Goal: Information Seeking & Learning: Learn about a topic

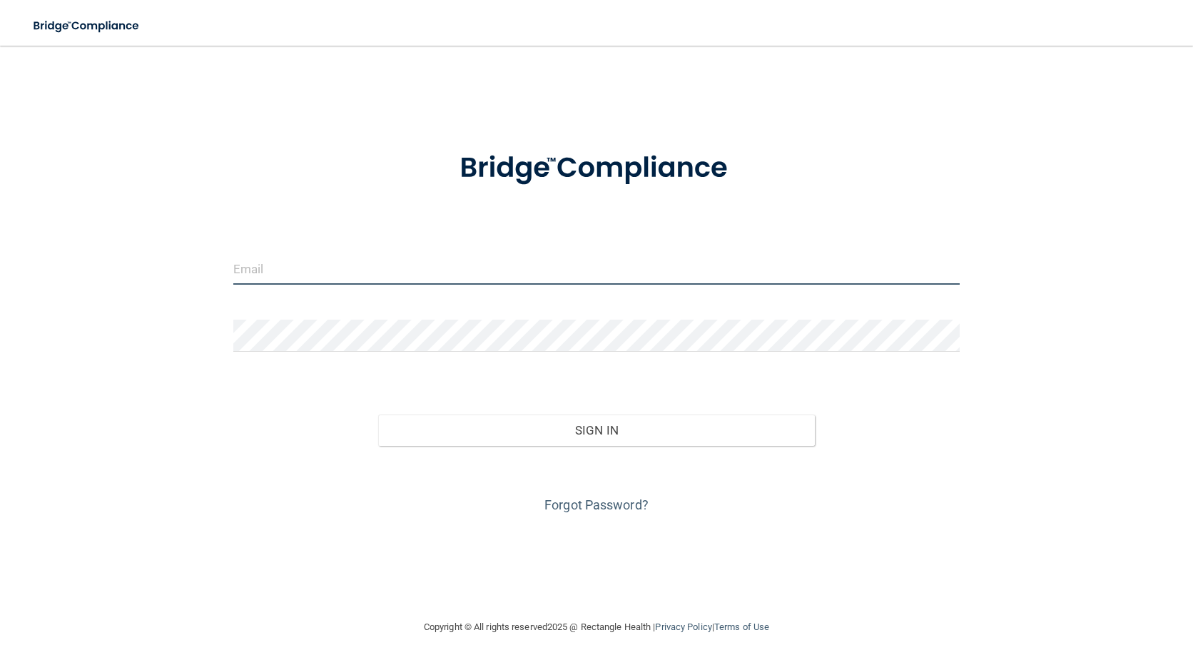
click at [289, 270] on input "email" at bounding box center [596, 269] width 727 height 32
type input "[PERSON_NAME][EMAIL_ADDRESS][DOMAIN_NAME]"
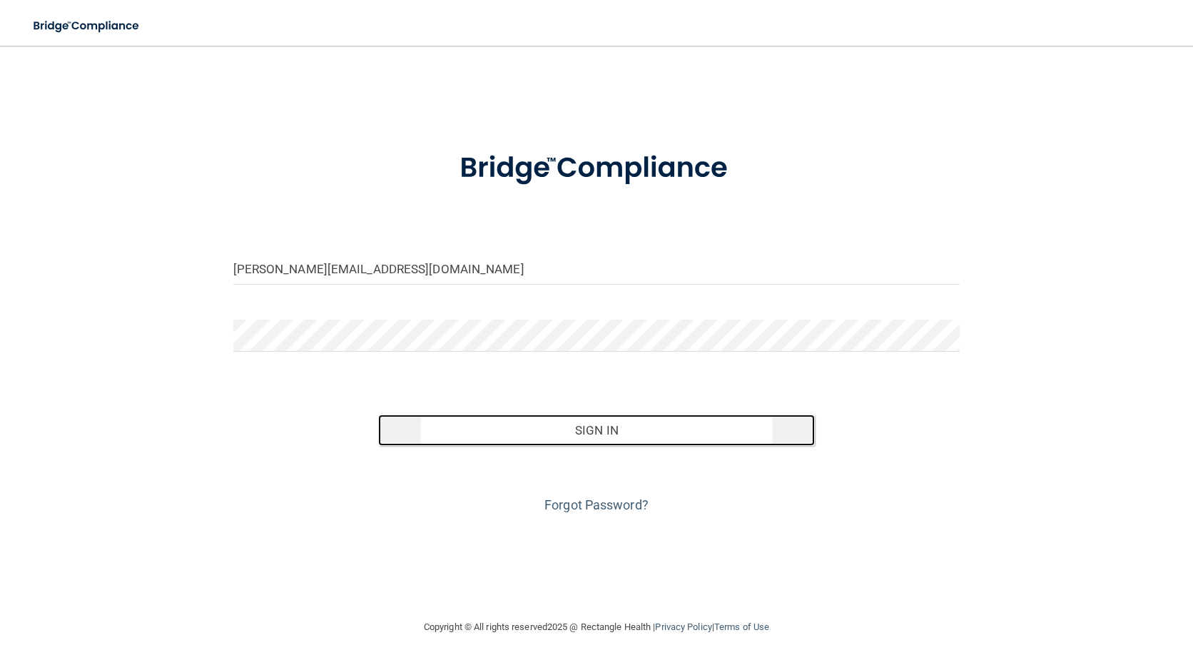
click at [581, 433] on button "Sign In" at bounding box center [596, 430] width 436 height 31
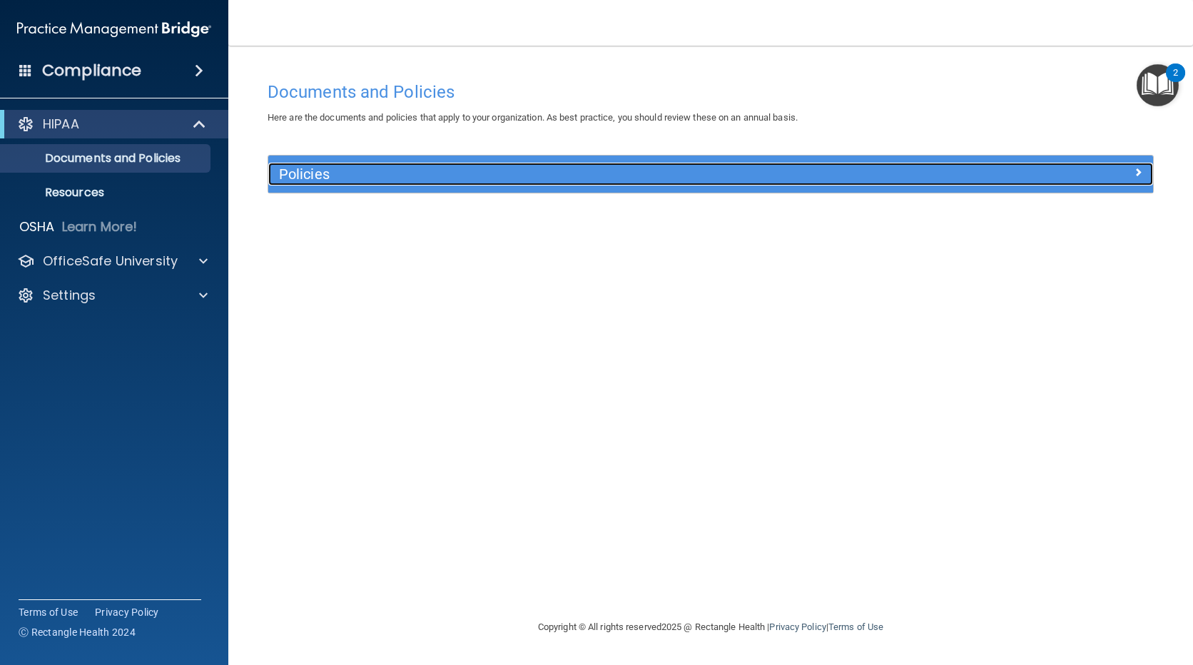
click at [380, 181] on h5 "Policies" at bounding box center [600, 174] width 642 height 16
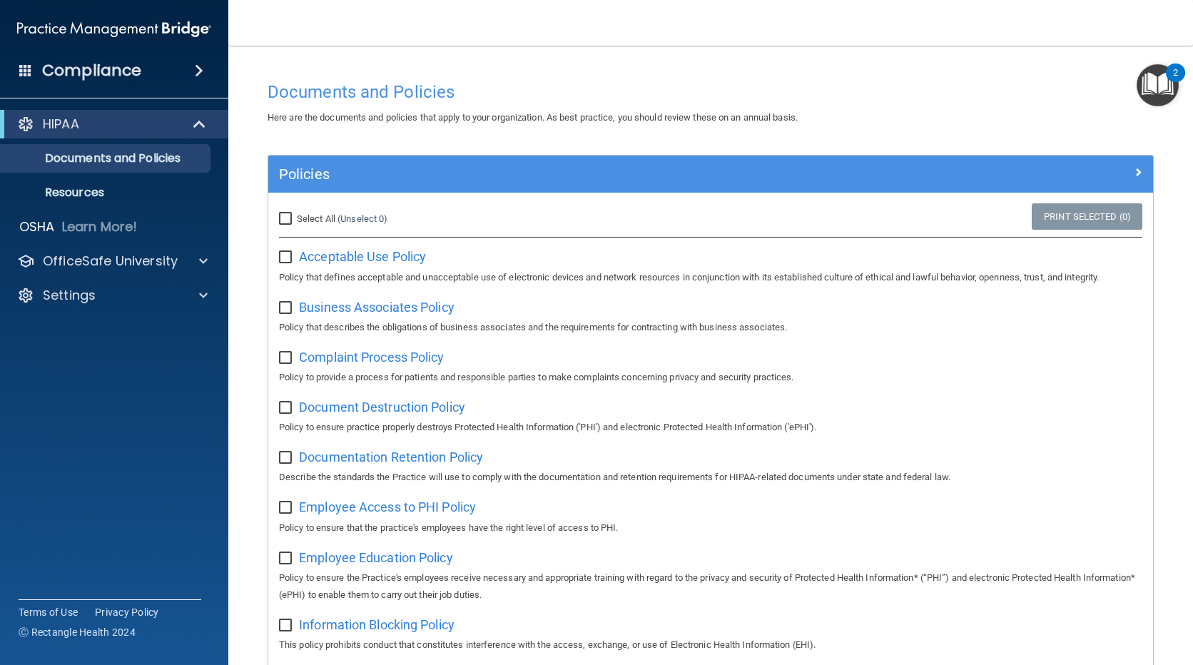
click at [376, 268] on div "Acceptable Use Policy Policy that defines acceptable and unacceptable use of el…" at bounding box center [711, 265] width 864 height 41
click at [375, 253] on span "Acceptable Use Policy" at bounding box center [362, 256] width 127 height 15
click at [161, 128] on div "HIPAA" at bounding box center [94, 124] width 176 height 17
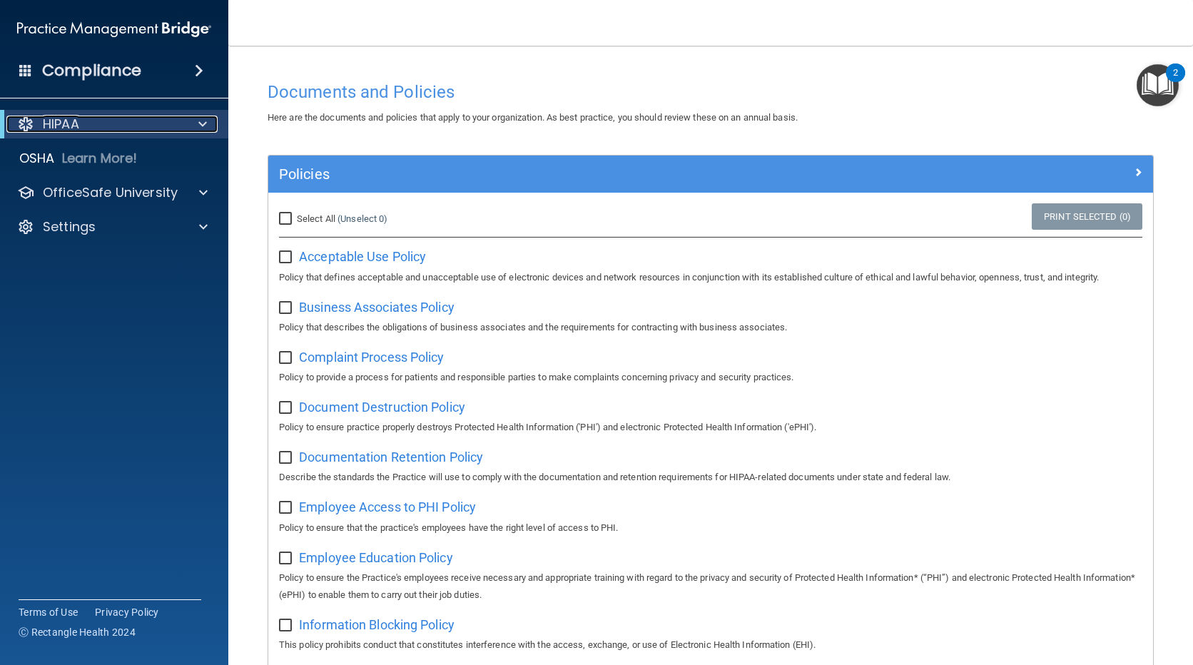
click at [170, 126] on div "HIPAA" at bounding box center [94, 124] width 176 height 17
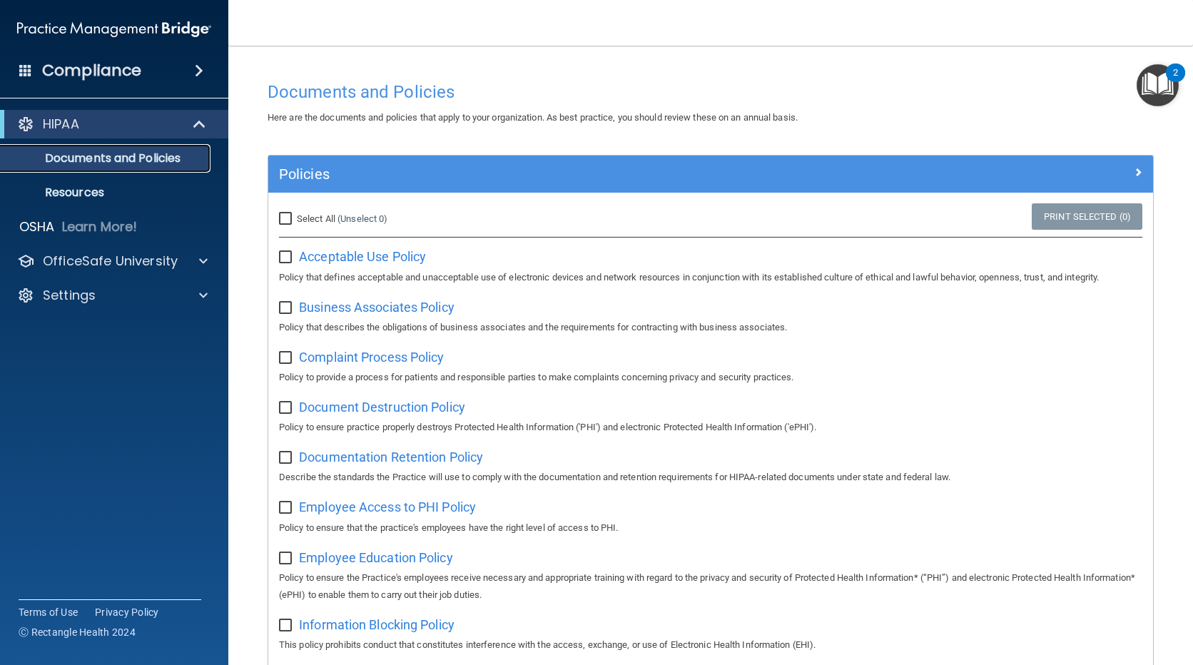
click at [156, 153] on p "Documents and Policies" at bounding box center [106, 158] width 195 height 14
click at [96, 191] on p "Resources" at bounding box center [106, 193] width 195 height 14
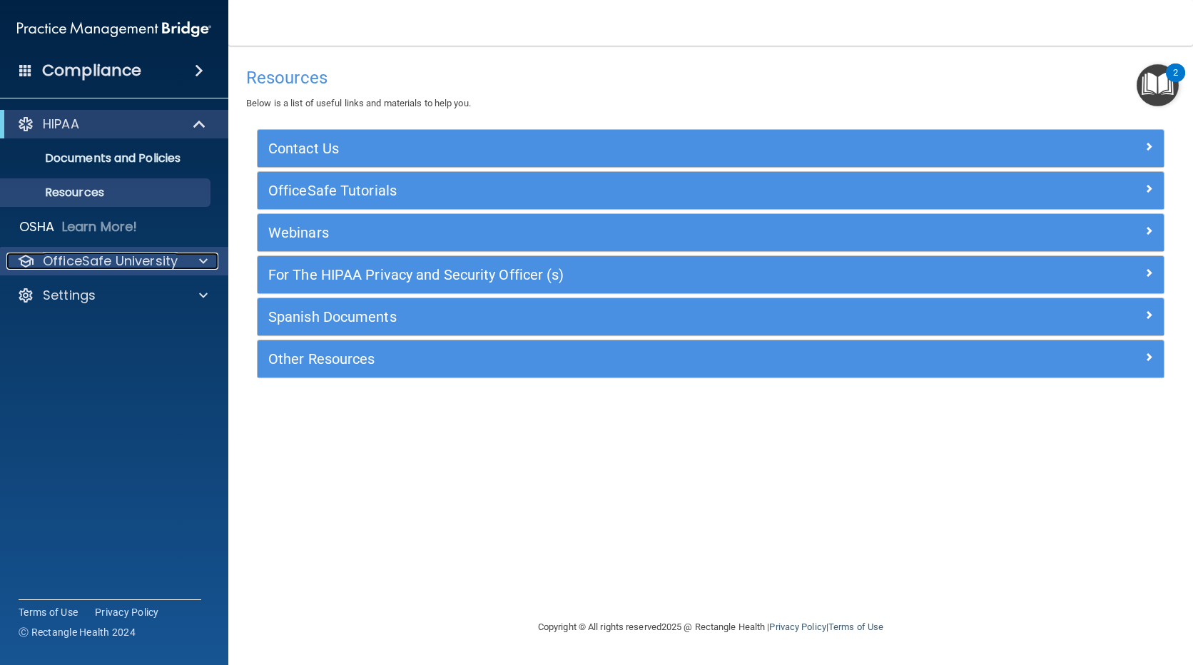
click at [116, 260] on p "OfficeSafe University" at bounding box center [110, 261] width 135 height 17
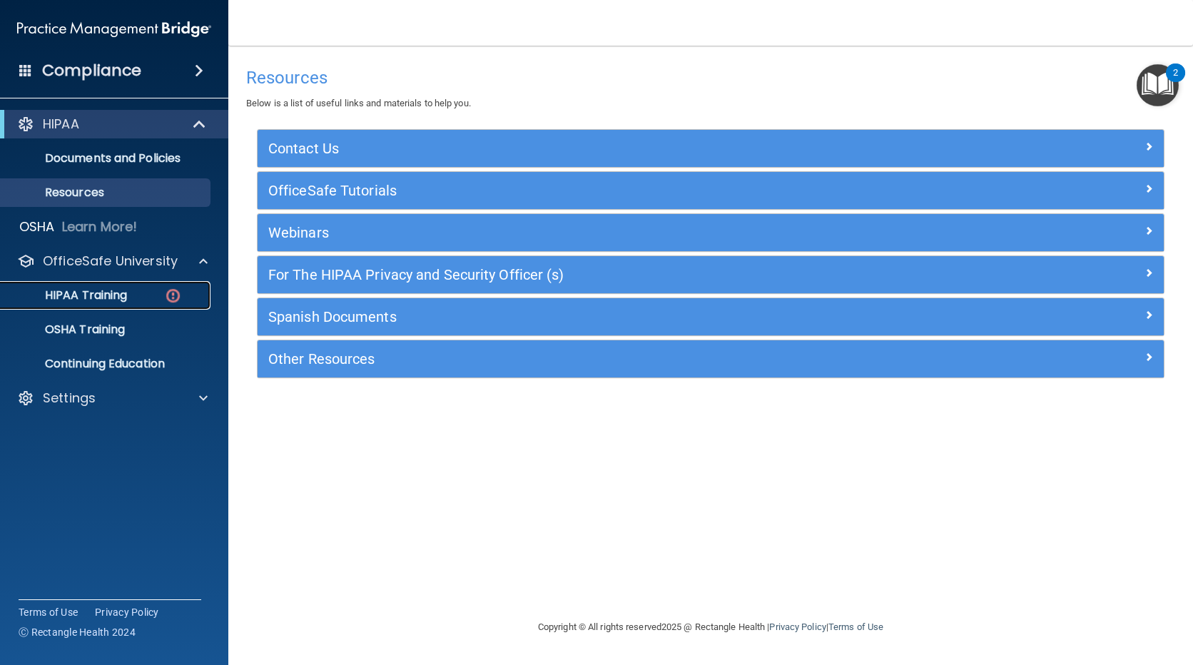
click at [114, 286] on link "HIPAA Training" at bounding box center [98, 295] width 225 height 29
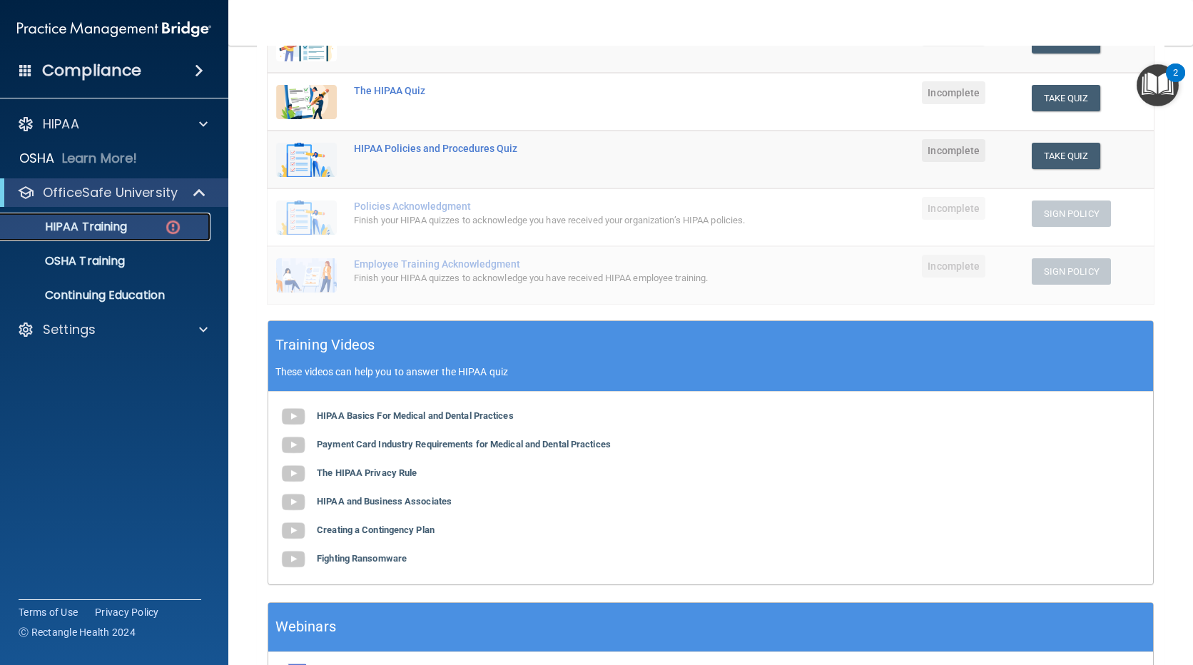
scroll to position [347, 0]
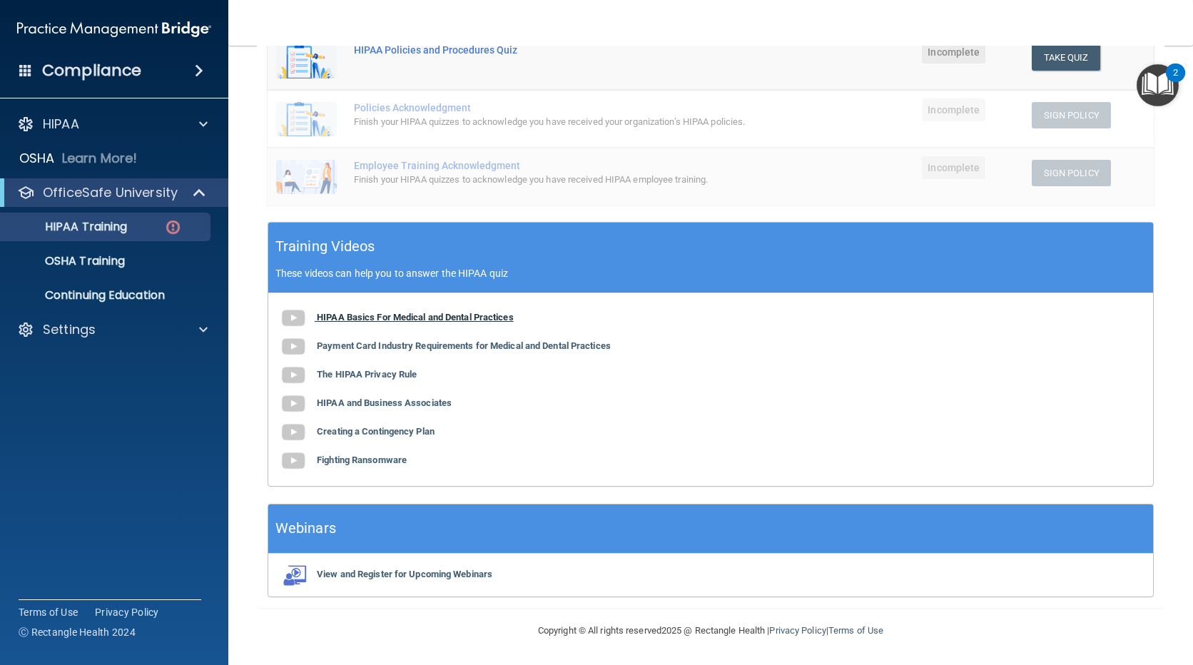
click at [315, 319] on span at bounding box center [298, 317] width 38 height 11
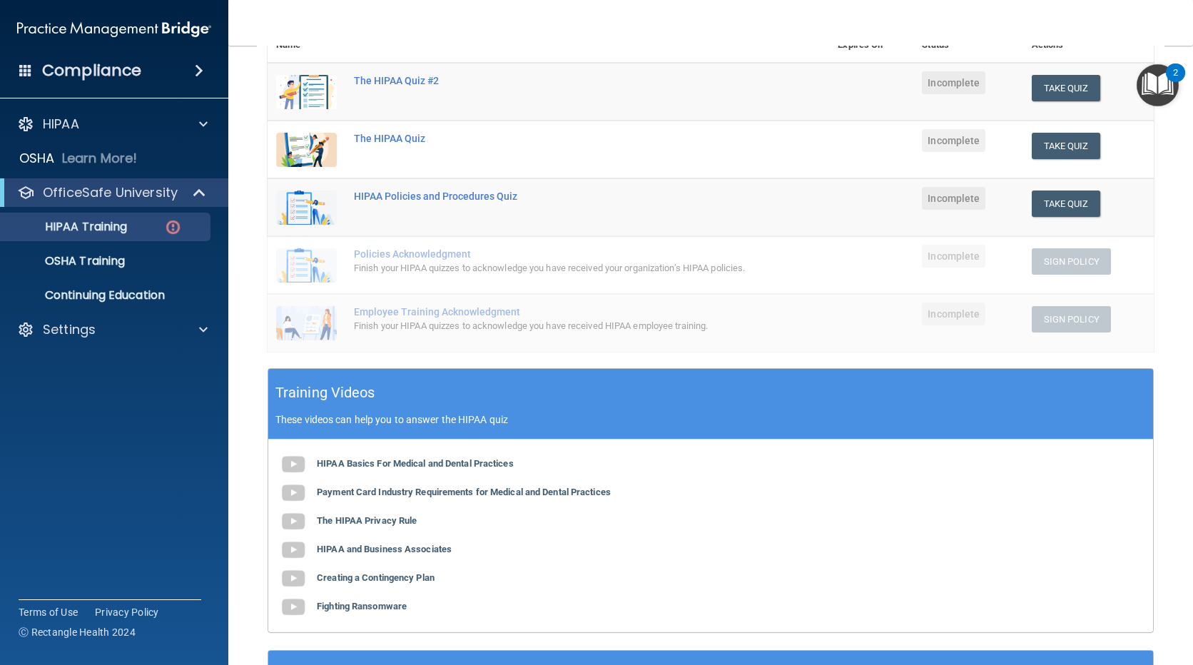
scroll to position [143, 0]
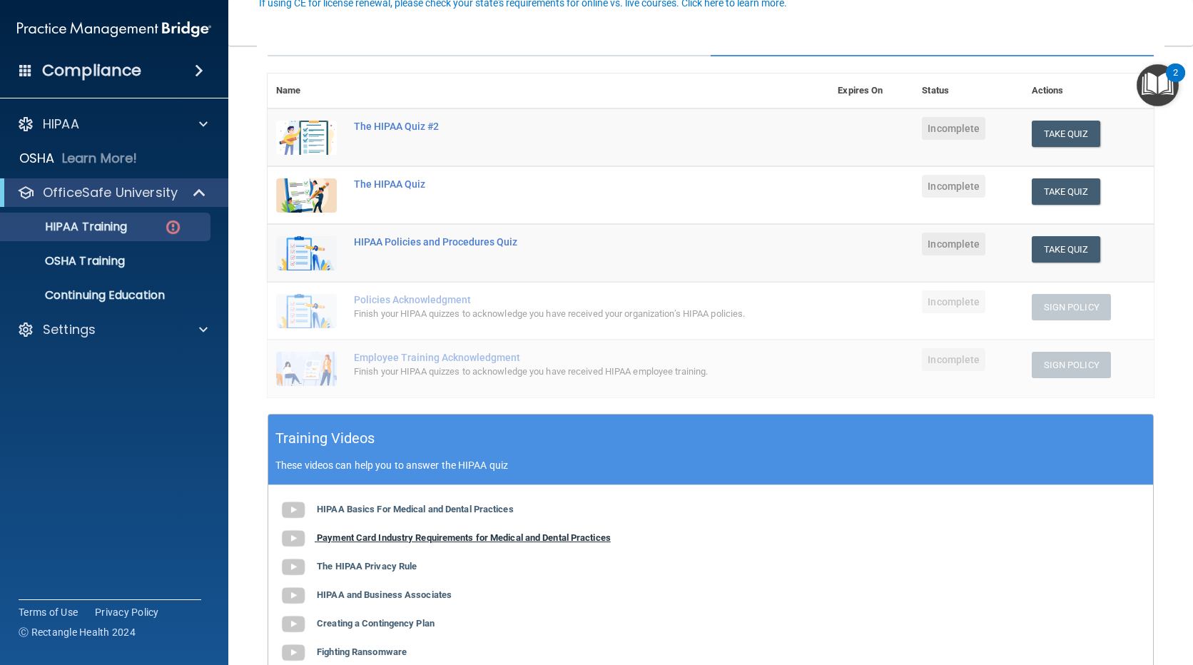
click at [310, 543] on span at bounding box center [298, 537] width 38 height 11
click at [410, 186] on div "The HIPAA Quiz" at bounding box center [556, 183] width 404 height 11
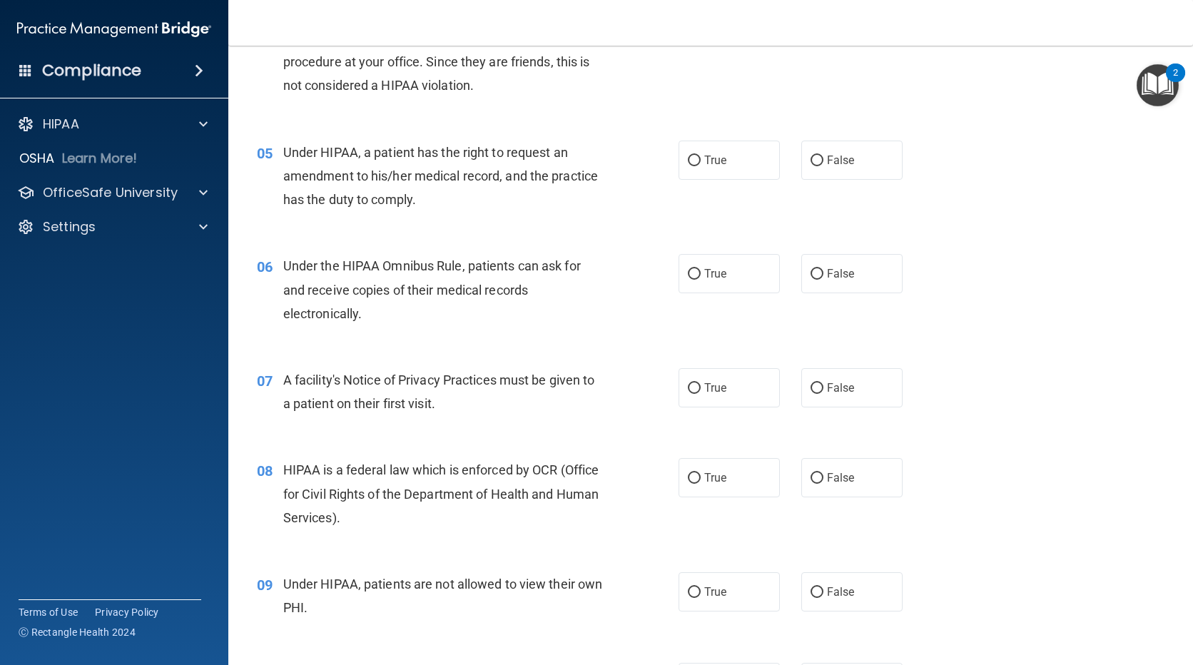
scroll to position [571, 0]
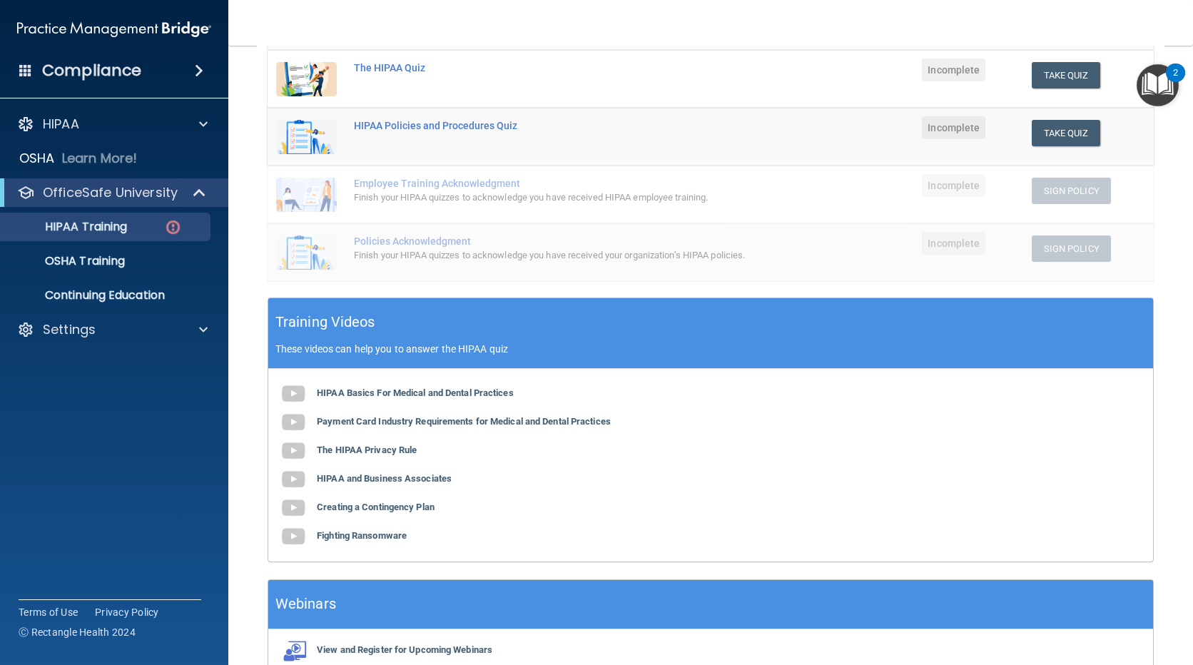
scroll to position [276, 0]
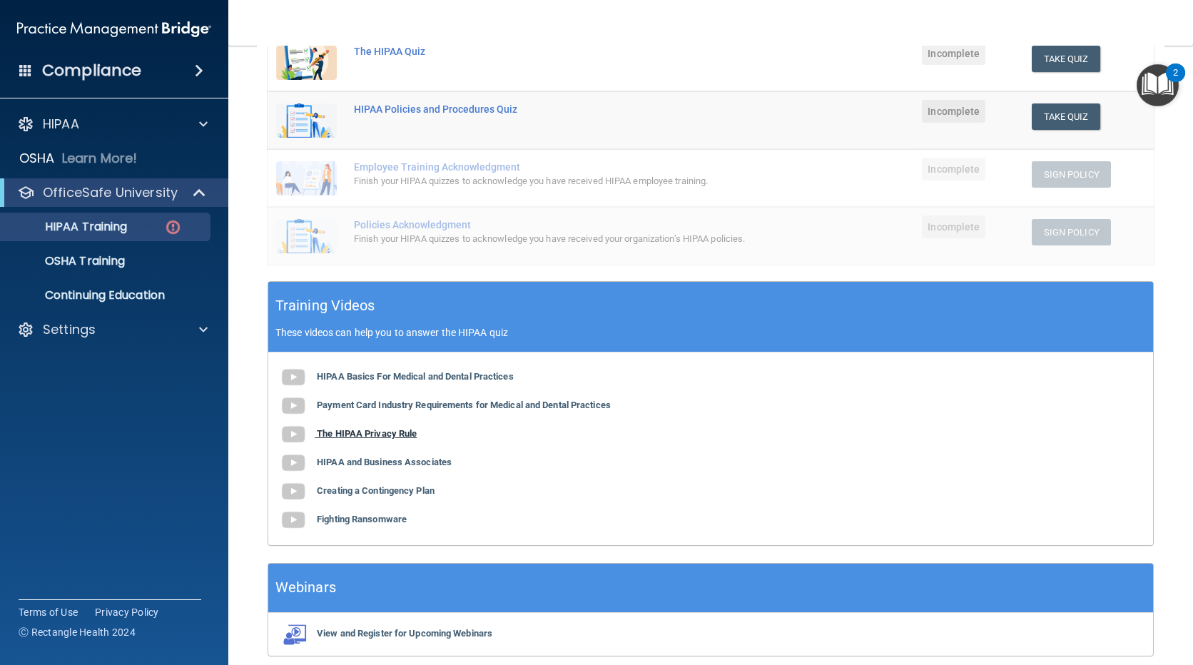
click at [290, 445] on img at bounding box center [293, 434] width 29 height 29
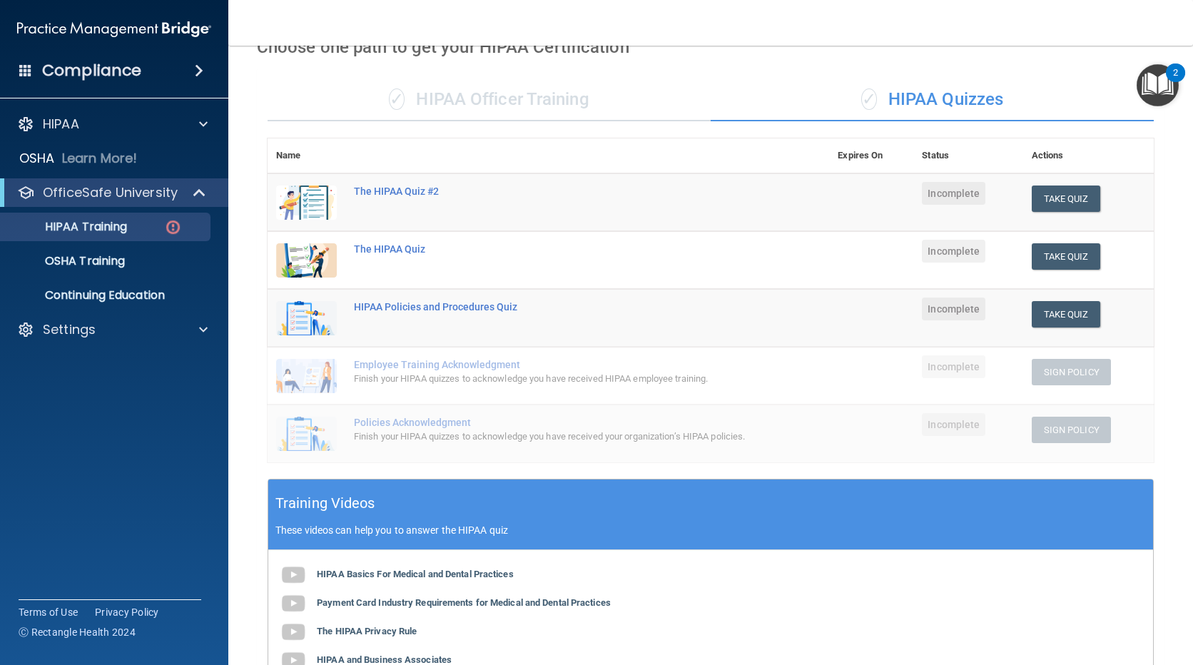
scroll to position [61, 0]
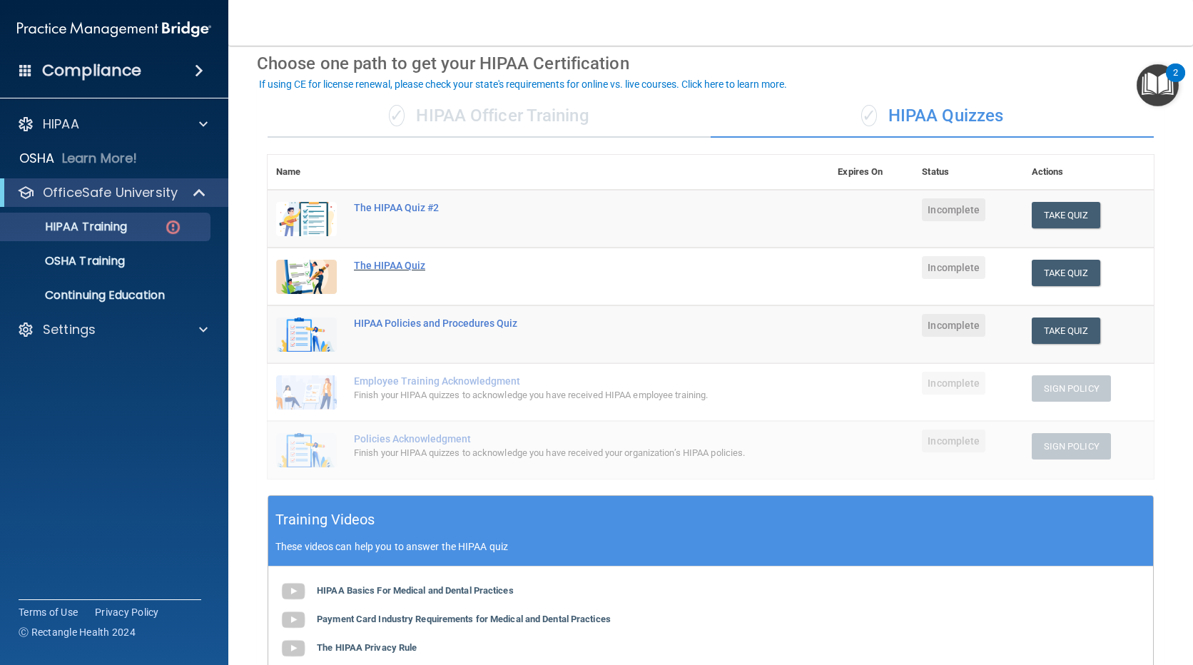
click at [378, 267] on div "The HIPAA Quiz" at bounding box center [556, 265] width 404 height 11
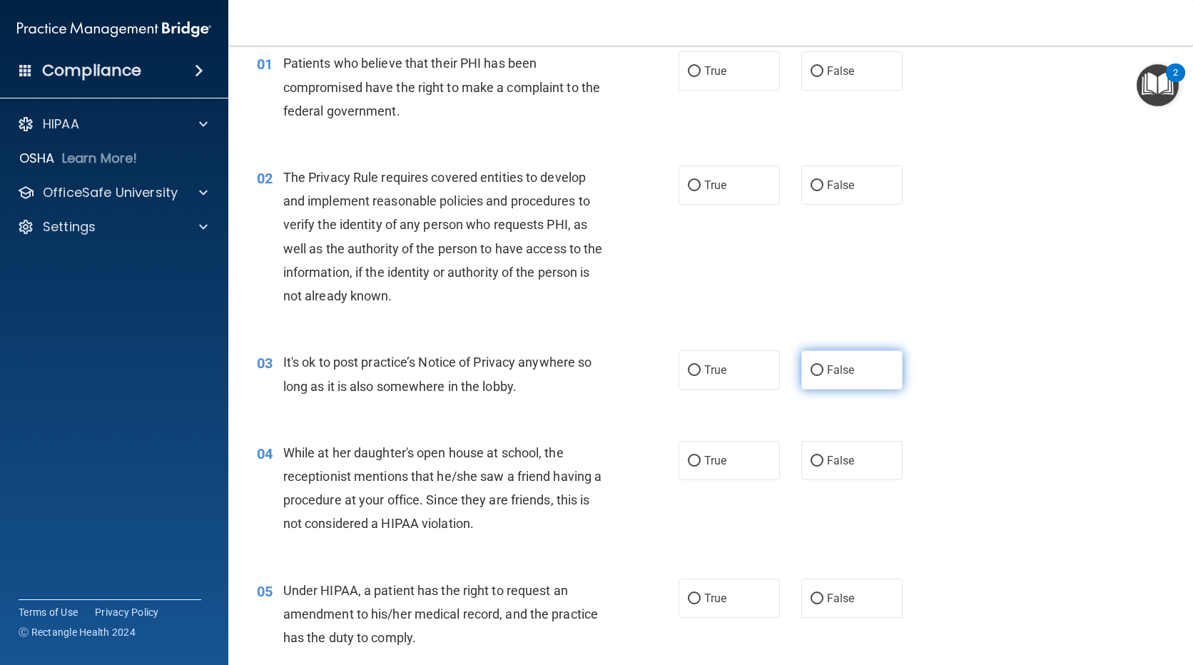
click at [813, 367] on input "False" at bounding box center [817, 370] width 13 height 11
radio input "true"
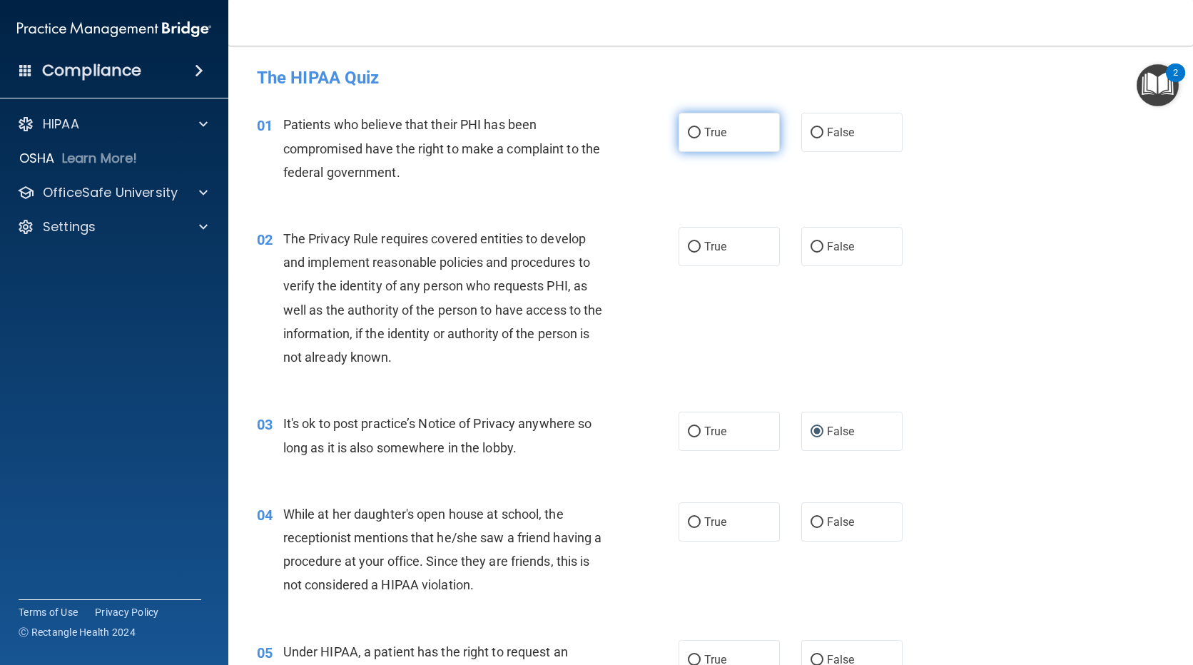
click at [729, 142] on label "True" at bounding box center [729, 132] width 101 height 39
click at [701, 138] on input "True" at bounding box center [694, 133] width 13 height 11
radio input "true"
click at [688, 129] on input "True" at bounding box center [694, 133] width 13 height 11
click at [828, 131] on span "False" at bounding box center [841, 133] width 28 height 14
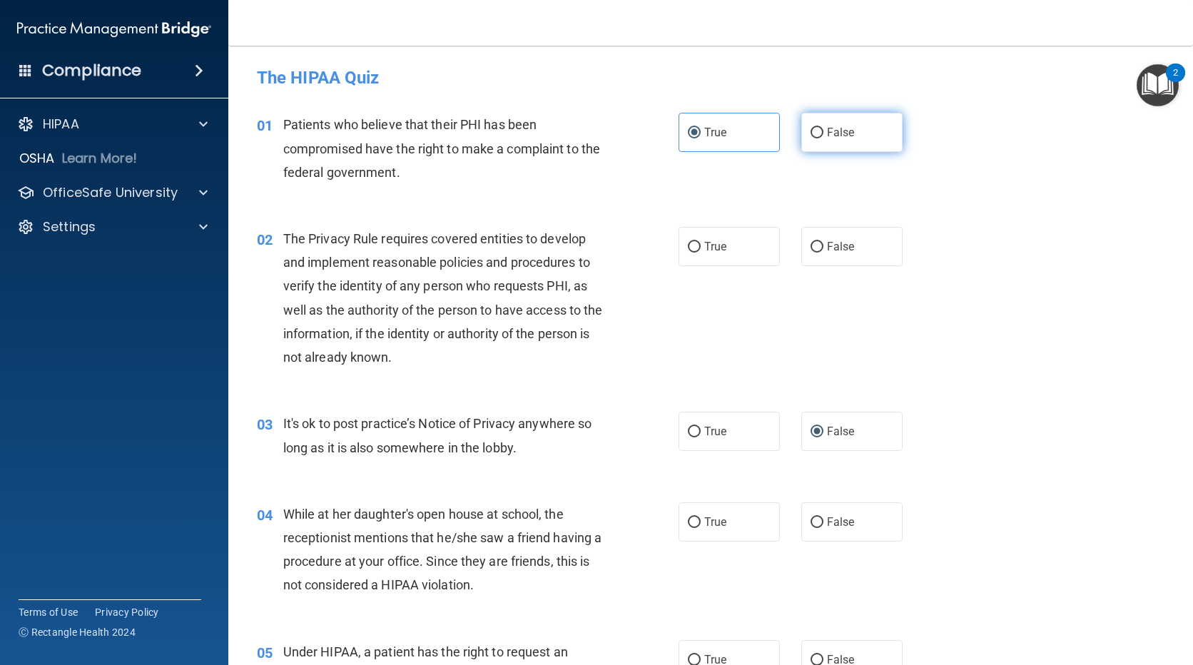
click at [824, 131] on input "False" at bounding box center [817, 133] width 13 height 11
radio input "true"
click at [711, 136] on span "True" at bounding box center [715, 133] width 22 height 14
click at [701, 136] on input "True" at bounding box center [694, 133] width 13 height 11
radio input "true"
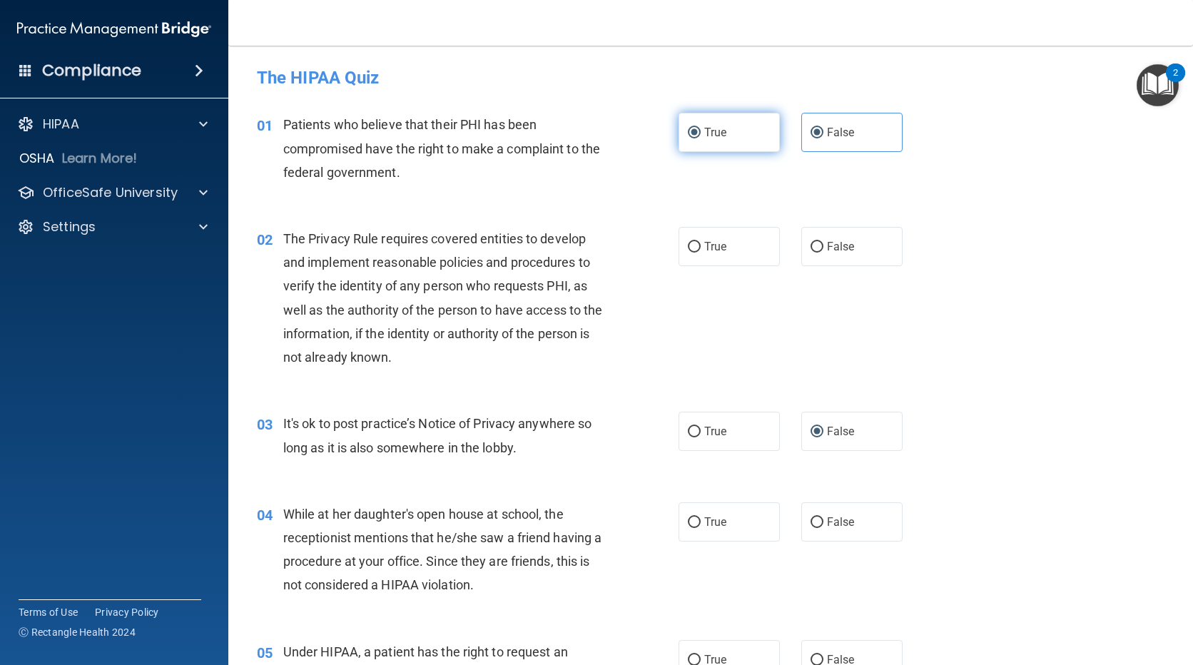
radio input "false"
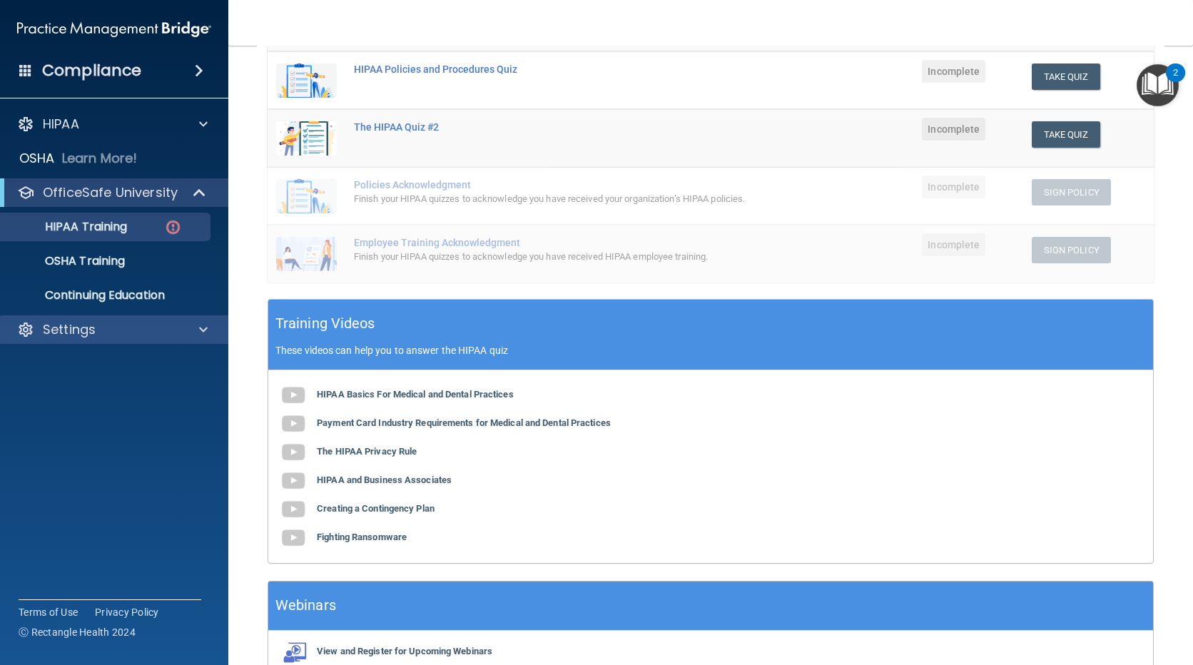
scroll to position [347, 0]
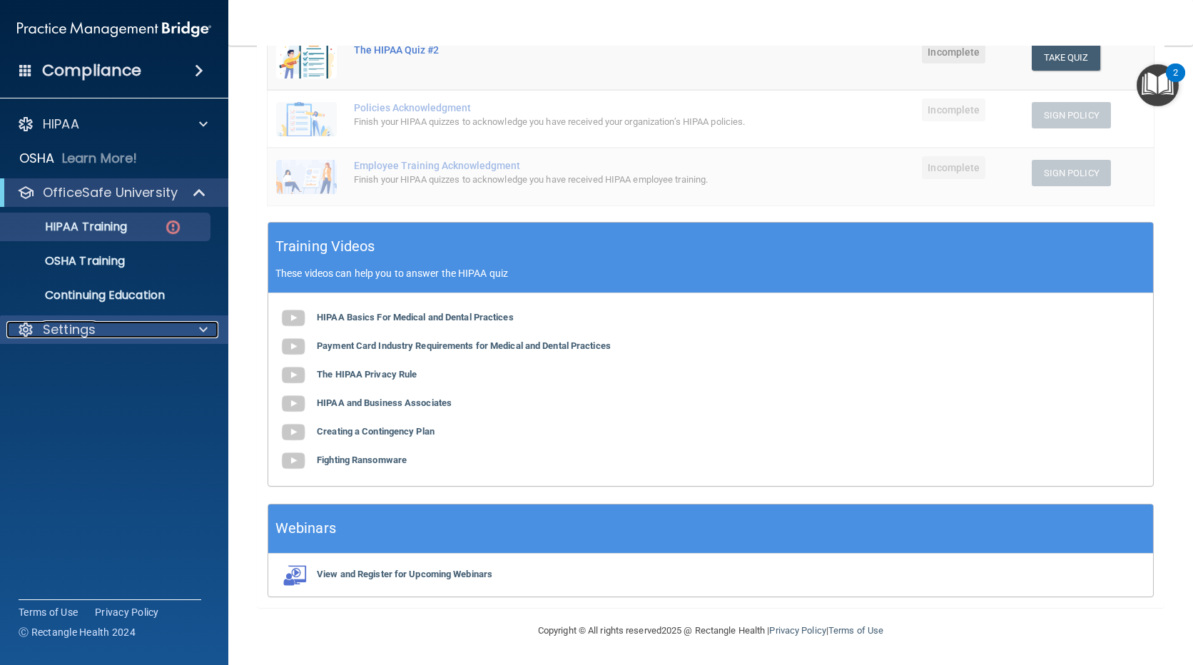
click at [120, 328] on div "Settings" at bounding box center [94, 329] width 177 height 17
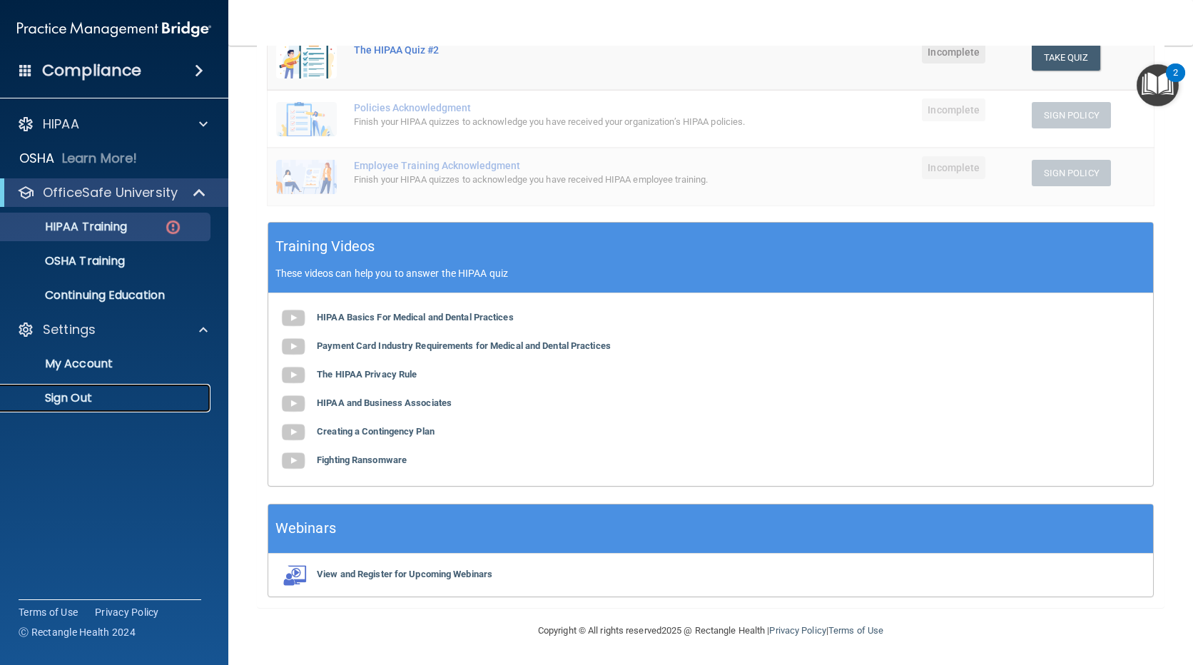
click at [90, 394] on p "Sign Out" at bounding box center [106, 398] width 195 height 14
